Goal: Check status: Check status

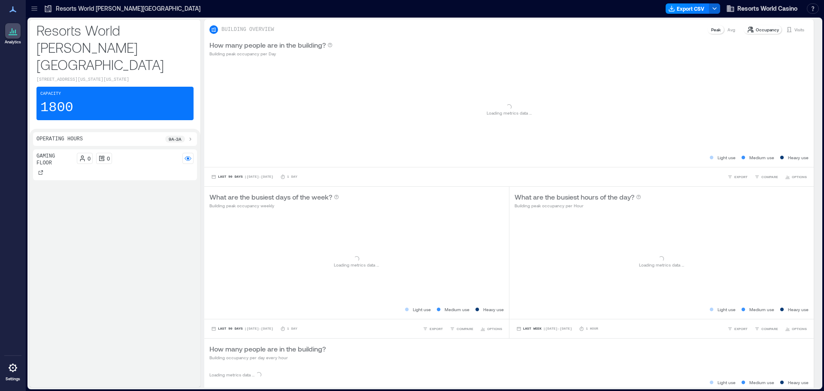
click at [124, 10] on p "Resorts World [PERSON_NAME][GEOGRAPHIC_DATA]" at bounding box center [128, 8] width 145 height 9
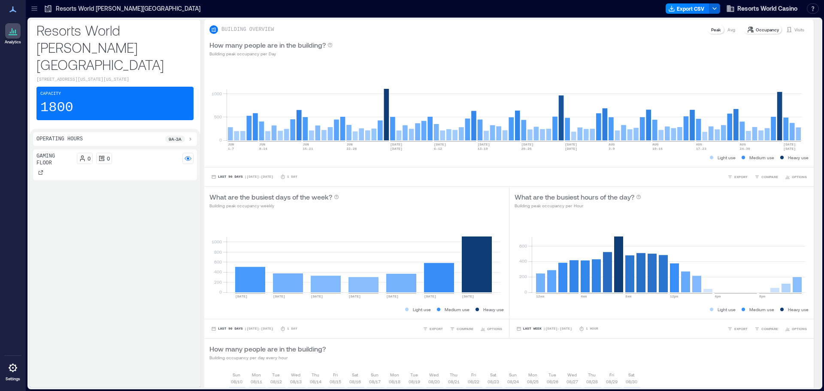
click at [121, 7] on p "Resorts World [PERSON_NAME][GEOGRAPHIC_DATA]" at bounding box center [128, 8] width 145 height 9
click at [795, 32] on p "Visits" at bounding box center [800, 29] width 10 height 7
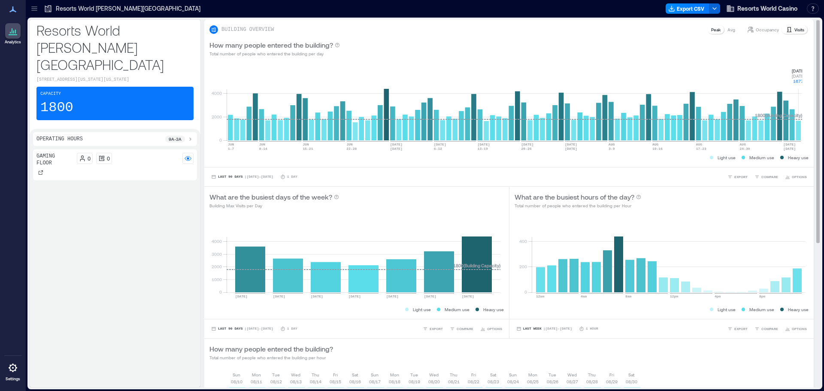
click at [797, 120] on rect at bounding box center [515, 103] width 576 height 73
drag, startPoint x: 789, startPoint y: 66, endPoint x: 803, endPoint y: 82, distance: 21.3
click at [803, 82] on div "0 2000 4000 JUN 1-7 JUN 8-14 JUN 15-21 JUN 22-28 JUN 29 JUL 5 JUL 6-12 JUL 13-1…" at bounding box center [509, 114] width 610 height 105
copy g "Sep 2 Tuesday 1677"
